Goal: Navigation & Orientation: Find specific page/section

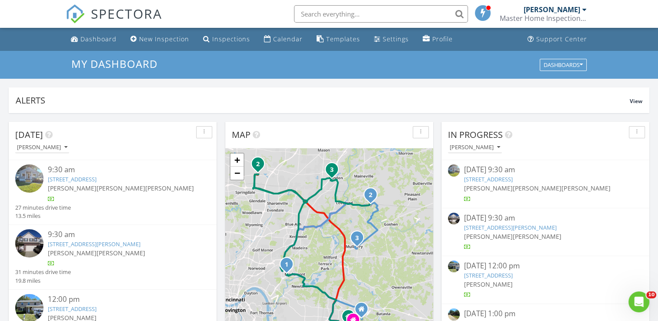
click at [501, 187] on span "[PERSON_NAME]" at bounding box center [488, 188] width 49 height 8
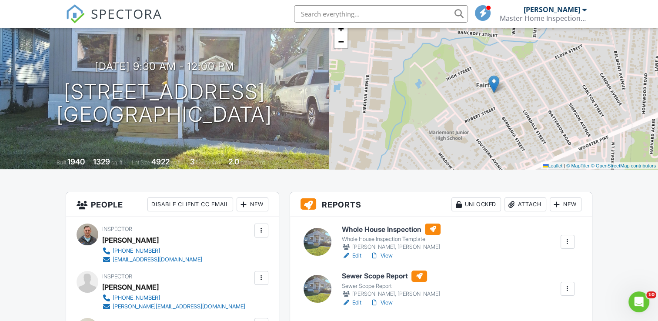
scroll to position [87, 0]
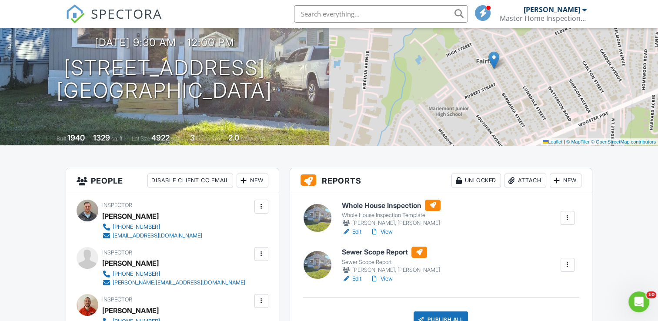
click at [376, 252] on h6 "Sewer Scope Report" at bounding box center [391, 252] width 98 height 11
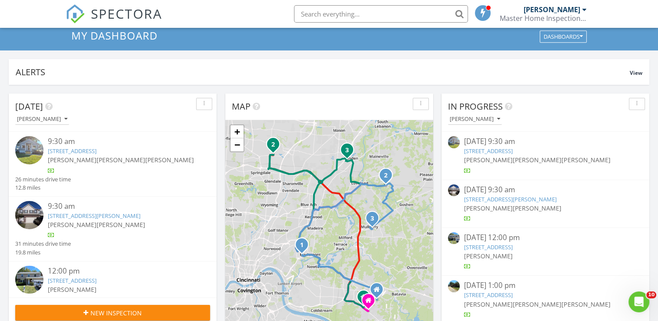
scroll to position [44, 0]
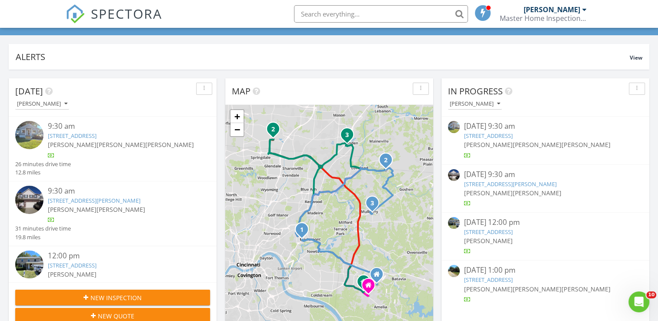
click at [333, 13] on input "text" at bounding box center [381, 13] width 174 height 17
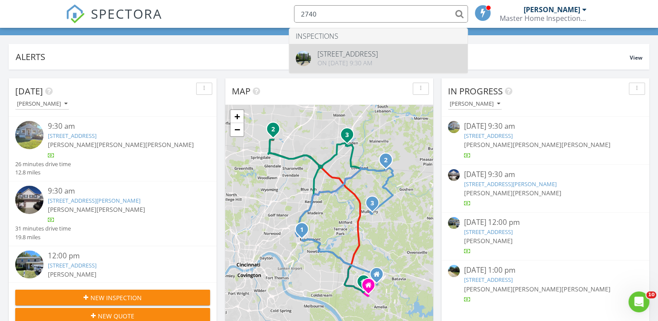
type input "2740"
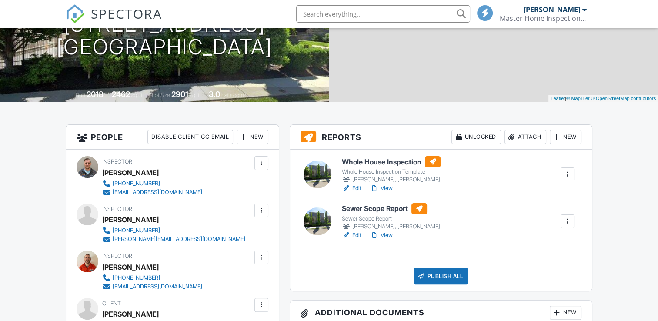
scroll to position [131, 0]
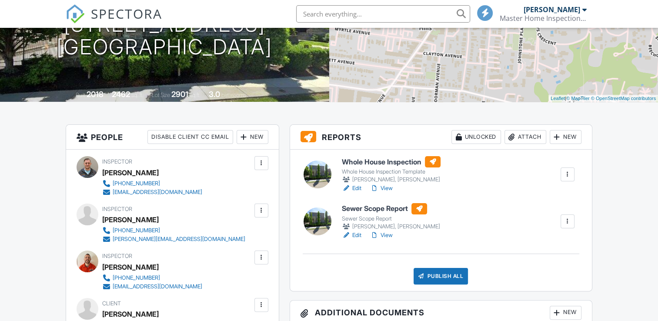
click at [365, 208] on h6 "Sewer Scope Report" at bounding box center [391, 208] width 98 height 11
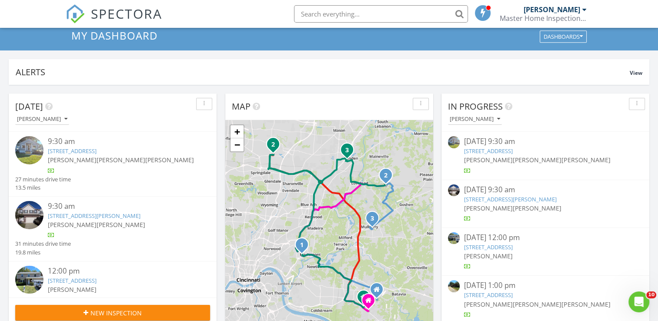
scroll to position [44, 0]
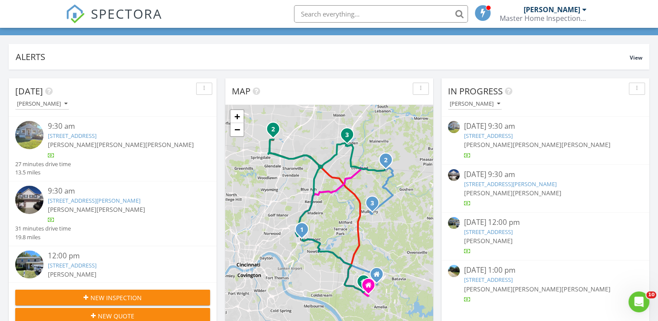
click at [513, 189] on span "[PERSON_NAME]" at bounding box center [537, 193] width 49 height 8
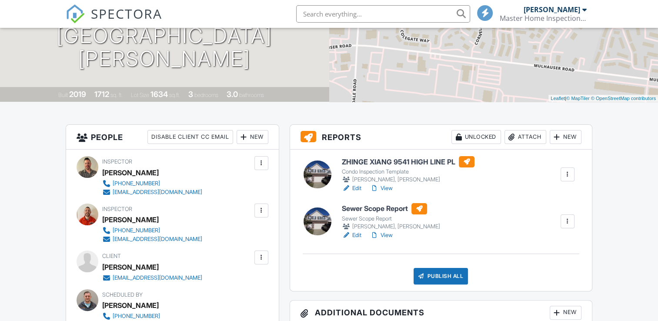
click at [367, 206] on h6 "Sewer Scope Report" at bounding box center [391, 208] width 98 height 11
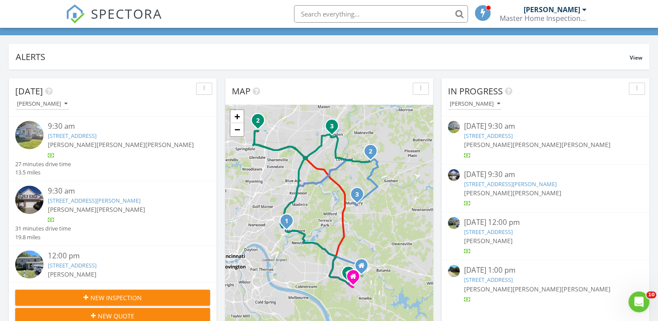
scroll to position [87, 0]
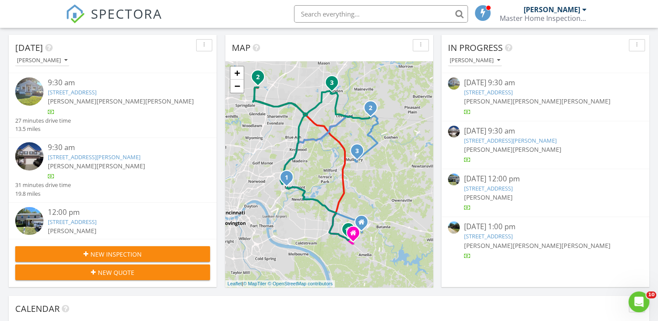
click at [501, 196] on div "[PERSON_NAME]" at bounding box center [545, 197] width 162 height 9
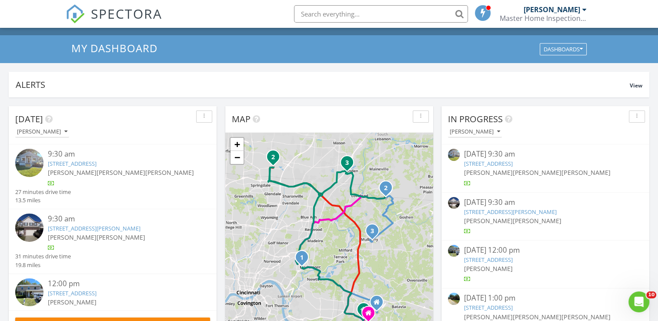
scroll to position [44, 0]
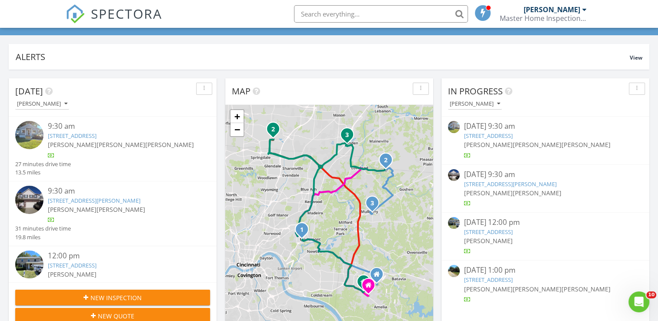
click at [507, 287] on span "[PERSON_NAME]" at bounding box center [488, 289] width 49 height 8
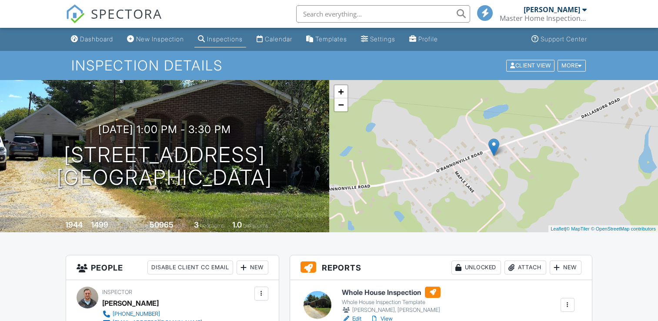
scroll to position [87, 0]
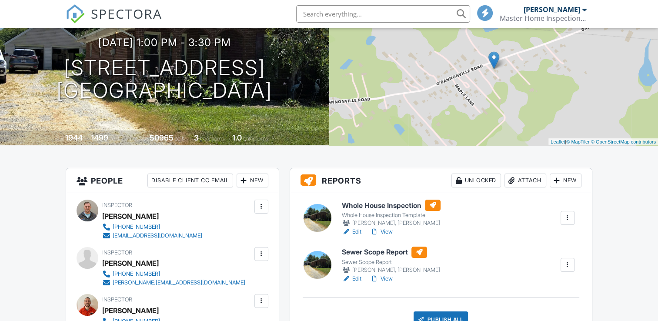
click at [373, 251] on h6 "Sewer Scope Report" at bounding box center [391, 252] width 98 height 11
